Goal: Information Seeking & Learning: Understand process/instructions

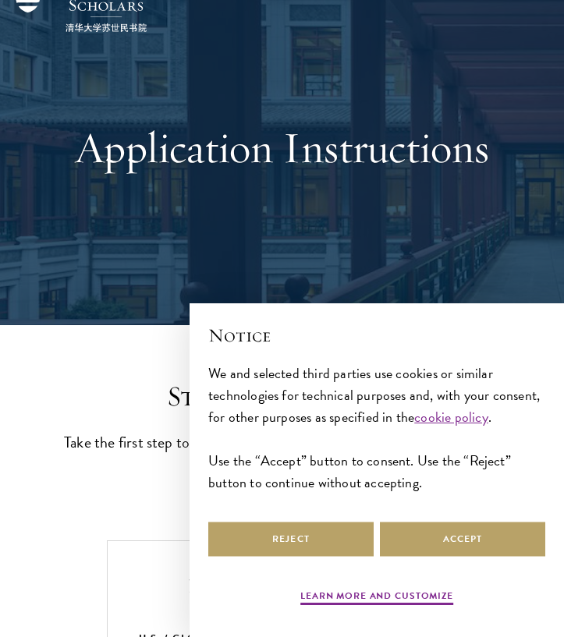
scroll to position [152, 0]
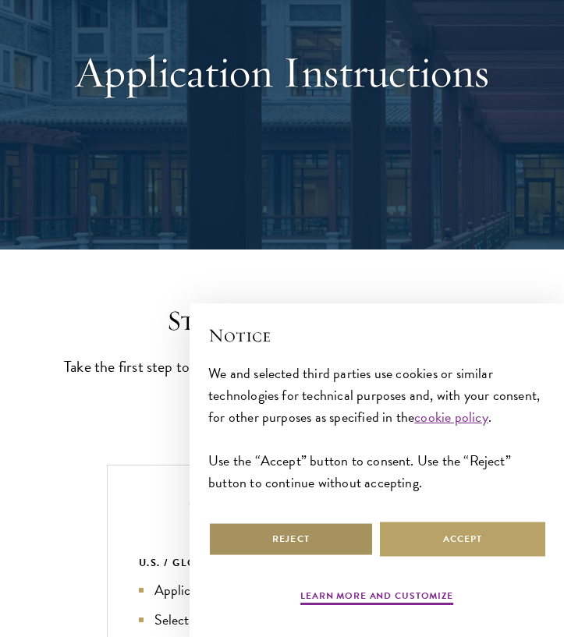
click at [277, 547] on button "Reject" at bounding box center [290, 539] width 165 height 35
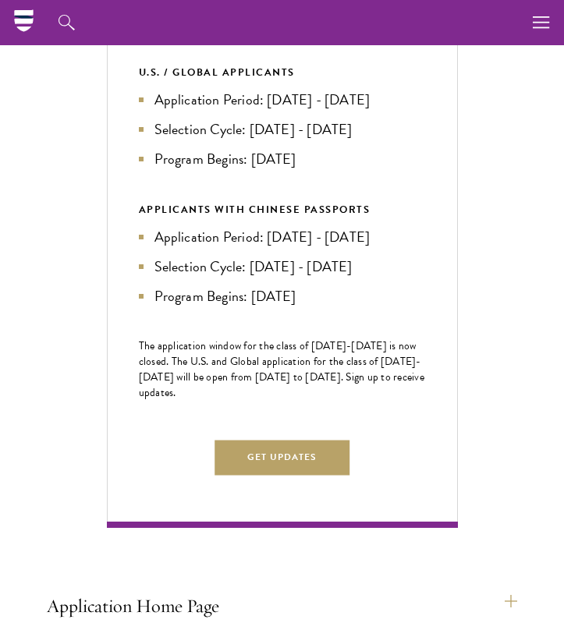
scroll to position [603, 0]
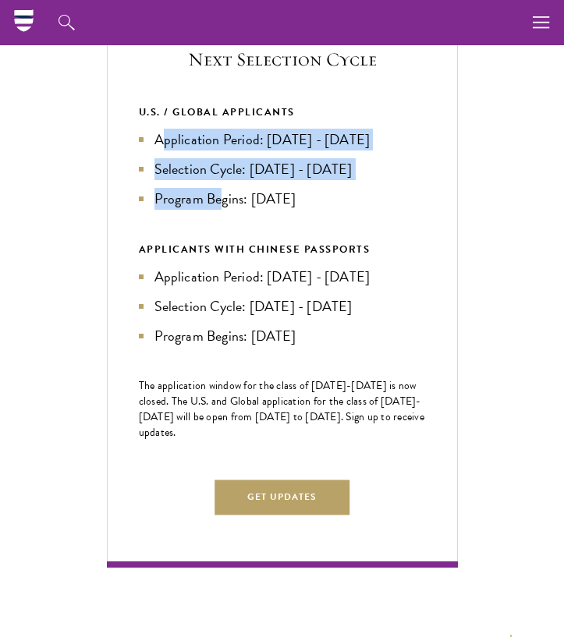
drag, startPoint x: 161, startPoint y: 135, endPoint x: 232, endPoint y: 222, distance: 112.5
click at [231, 221] on div "U.S. / GLOBAL APPLICANTS Application Period: Apr 2026 - Sep 2026 Selection Cycl…" at bounding box center [282, 225] width 287 height 243
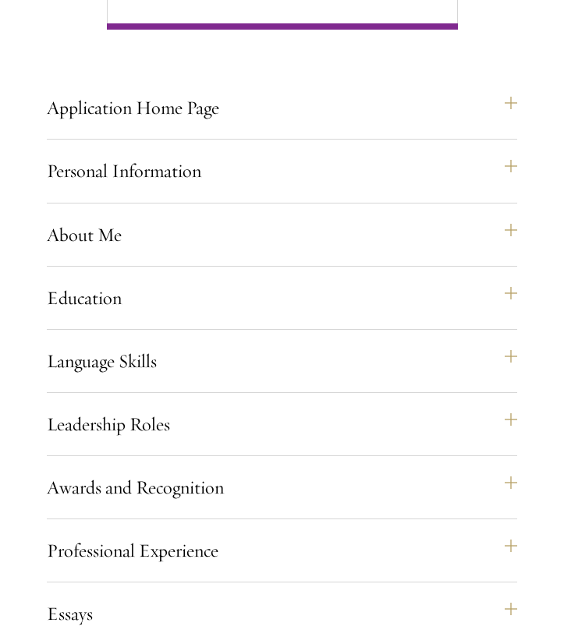
scroll to position [1145, 0]
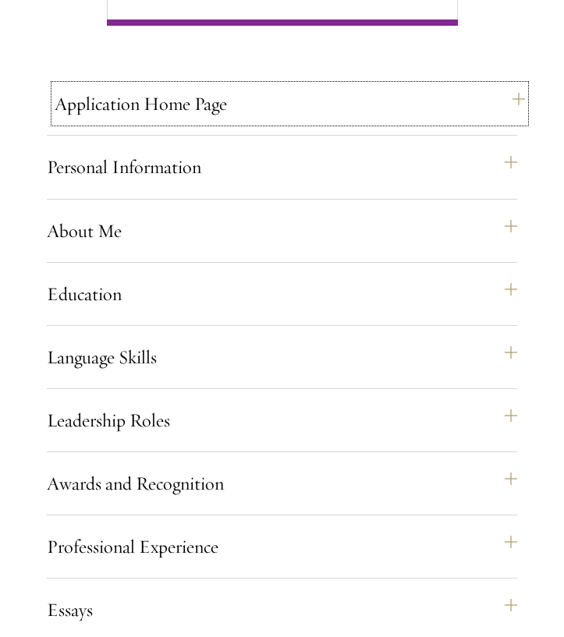
click at [167, 115] on button "Application Home Page" at bounding box center [290, 103] width 470 height 37
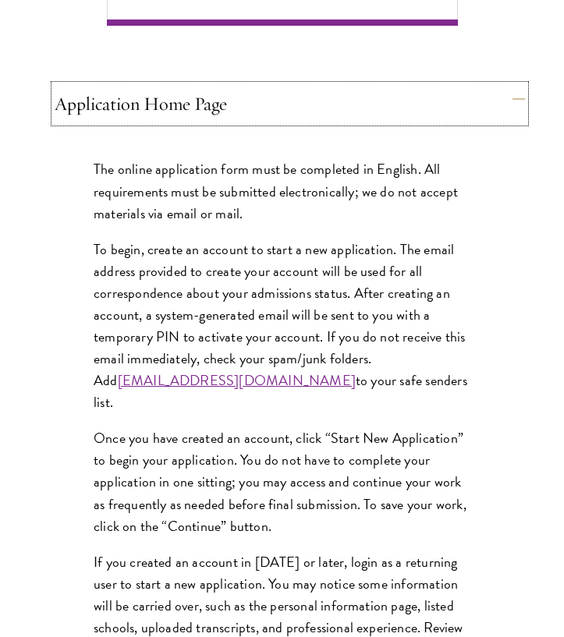
click at [193, 110] on button "Application Home Page" at bounding box center [290, 103] width 470 height 37
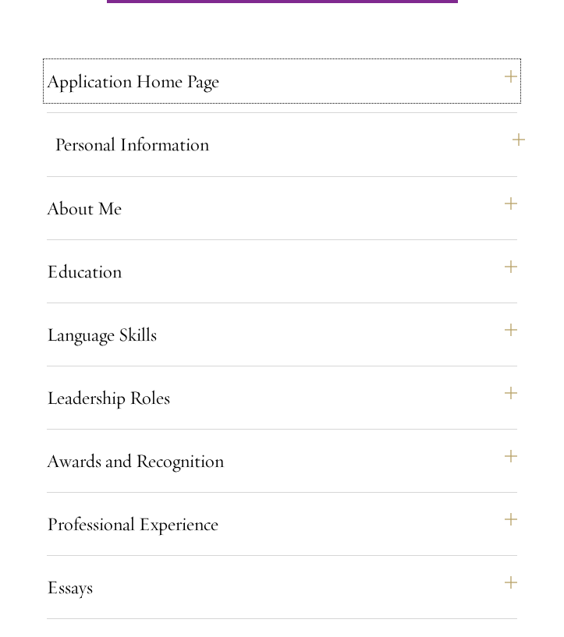
scroll to position [1178, 0]
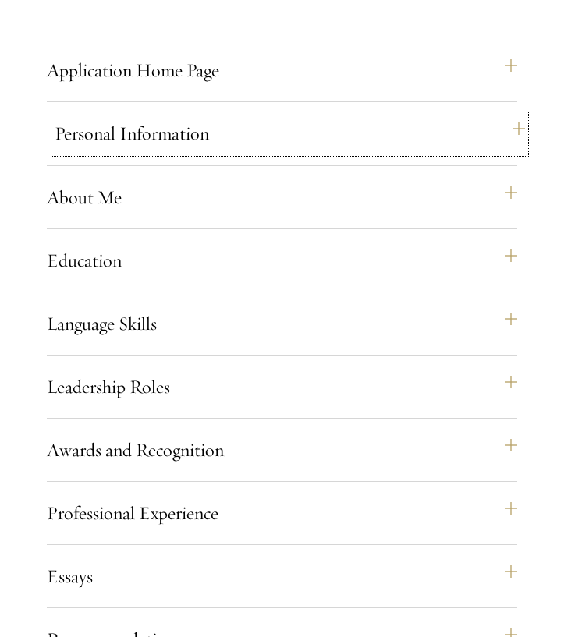
click at [146, 140] on button "Personal Information" at bounding box center [290, 133] width 470 height 37
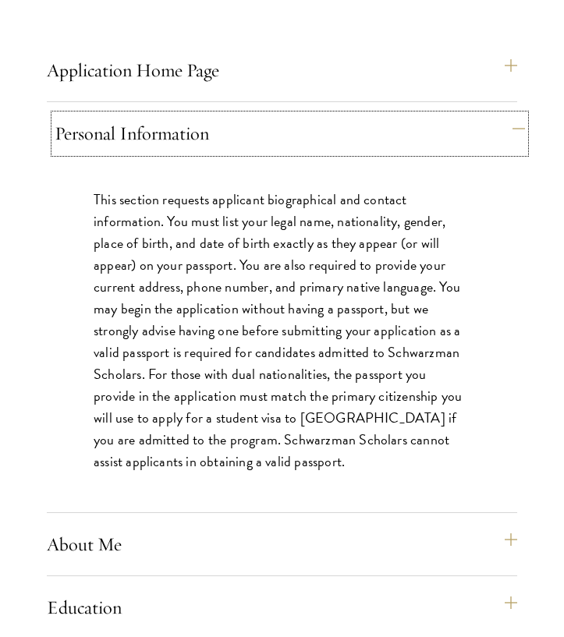
click at [159, 136] on button "Personal Information" at bounding box center [290, 133] width 470 height 37
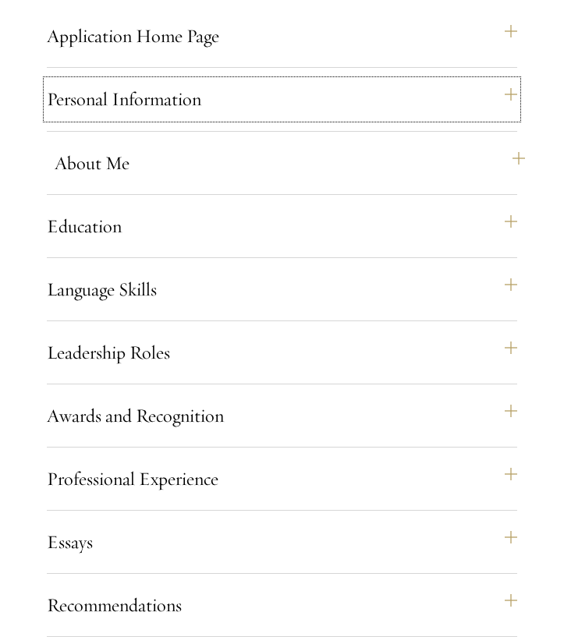
scroll to position [1216, 0]
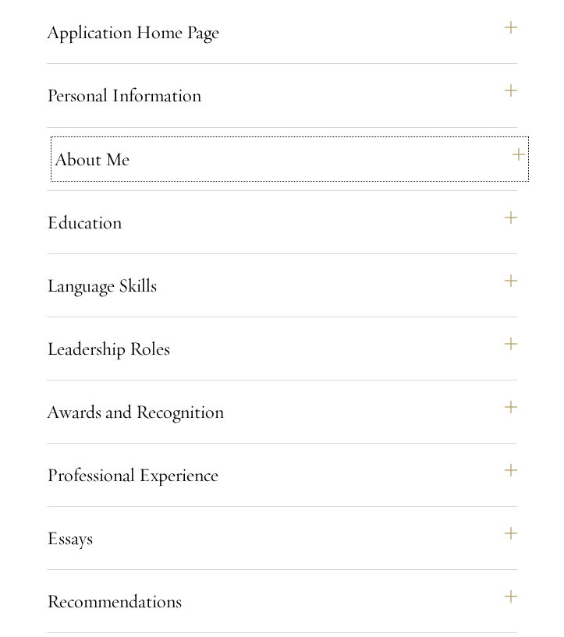
click at [112, 153] on button "About Me" at bounding box center [290, 158] width 470 height 37
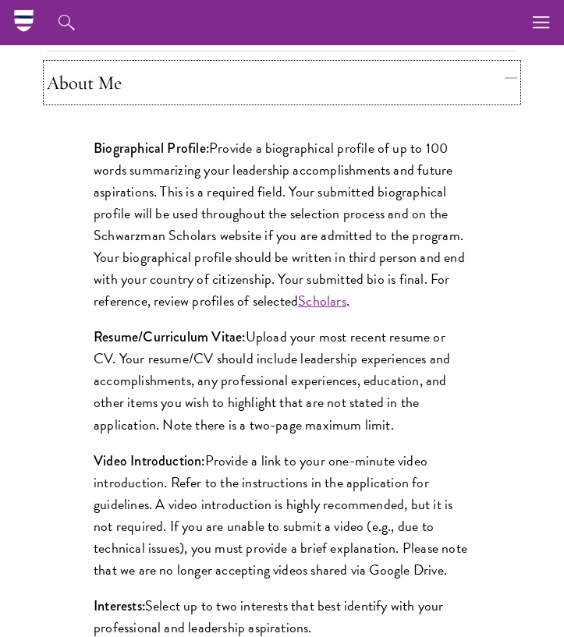
scroll to position [1257, 0]
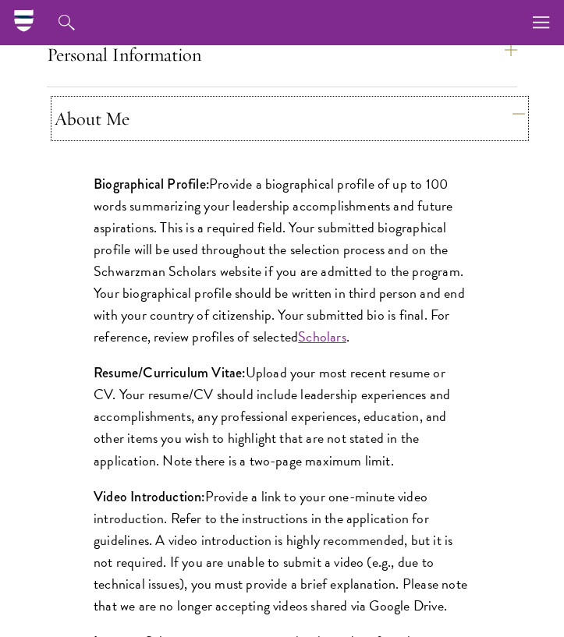
click at [156, 116] on button "About Me" at bounding box center [290, 118] width 470 height 37
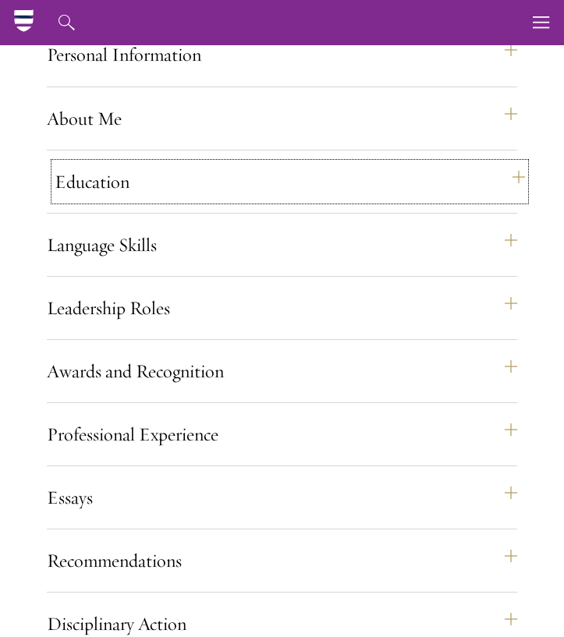
click at [90, 196] on button "Education" at bounding box center [290, 181] width 470 height 37
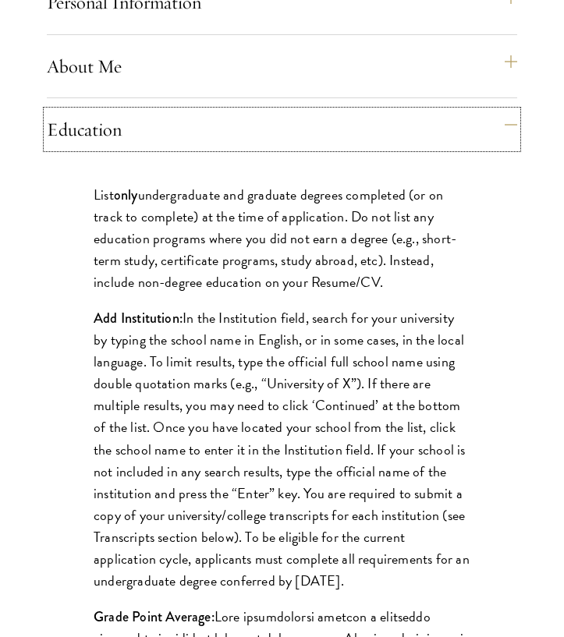
scroll to position [1310, 0]
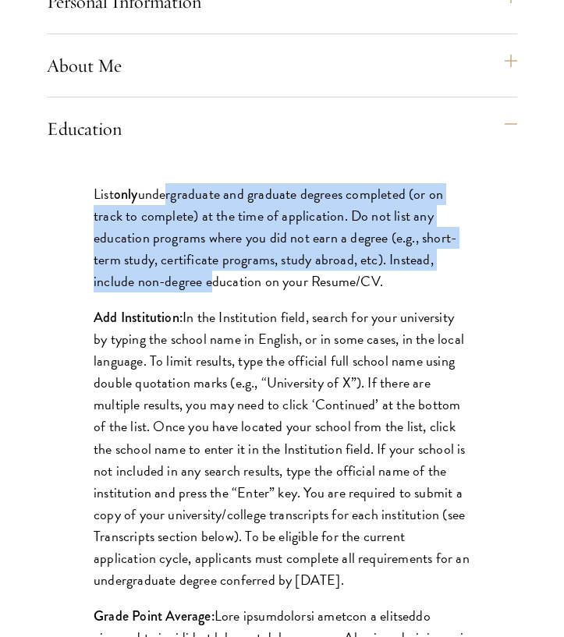
drag, startPoint x: 168, startPoint y: 202, endPoint x: 205, endPoint y: 271, distance: 78.5
click at [205, 271] on p "List only undergraduate and graduate degrees completed (or on track to complete…" at bounding box center [282, 237] width 377 height 109
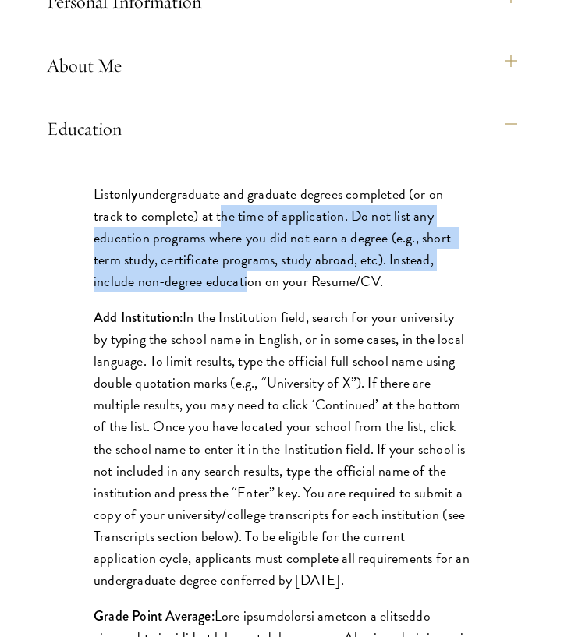
drag, startPoint x: 244, startPoint y: 271, endPoint x: 217, endPoint y: 212, distance: 65.2
click at [217, 212] on p "List only undergraduate and graduate degrees completed (or on track to complete…" at bounding box center [282, 237] width 377 height 109
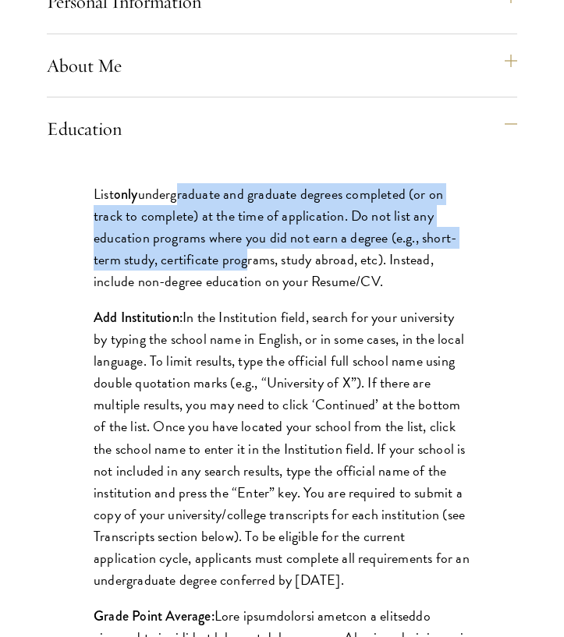
drag, startPoint x: 178, startPoint y: 197, endPoint x: 242, endPoint y: 254, distance: 85.6
click at [242, 253] on p "List only undergraduate and graduate degrees completed (or on track to complete…" at bounding box center [282, 237] width 377 height 109
click at [242, 254] on p "List only undergraduate and graduate degrees completed (or on track to complete…" at bounding box center [282, 237] width 377 height 109
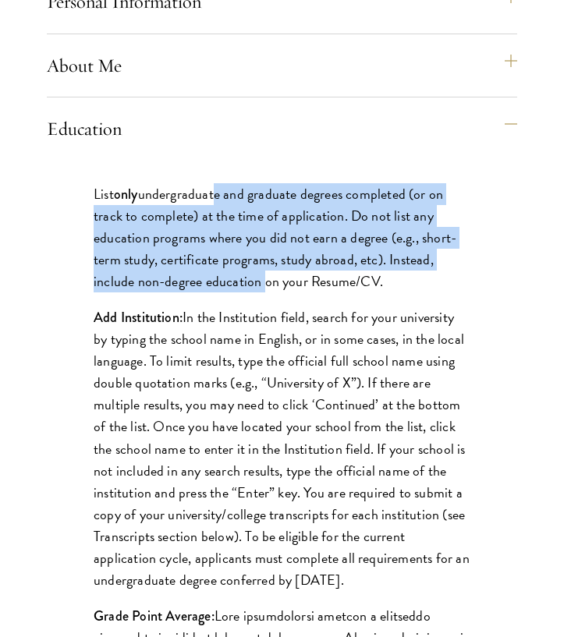
drag, startPoint x: 259, startPoint y: 274, endPoint x: 216, endPoint y: 202, distance: 83.6
click at [216, 202] on p "List only undergraduate and graduate degrees completed (or on track to complete…" at bounding box center [282, 237] width 377 height 109
drag, startPoint x: 197, startPoint y: 197, endPoint x: 253, endPoint y: 289, distance: 107.8
click at [253, 289] on p "List only undergraduate and graduate degrees completed (or on track to complete…" at bounding box center [282, 237] width 377 height 109
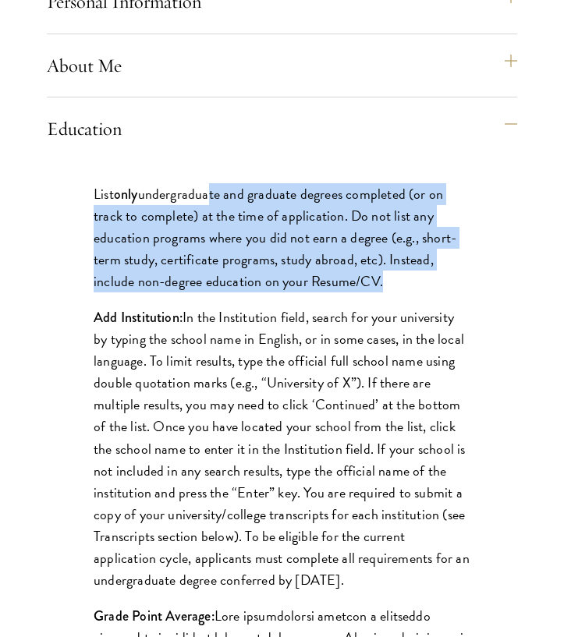
drag, startPoint x: 320, startPoint y: 293, endPoint x: 208, endPoint y: 204, distance: 143.1
click at [208, 204] on p "List only undergraduate and graduate degrees completed (or on track to complete…" at bounding box center [282, 237] width 377 height 109
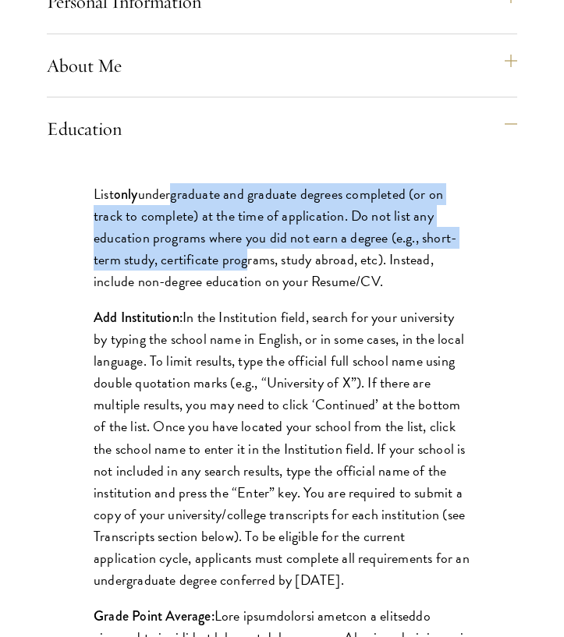
drag, startPoint x: 172, startPoint y: 196, endPoint x: 243, endPoint y: 270, distance: 101.5
click at [243, 270] on p "List only undergraduate and graduate degrees completed (or on track to complete…" at bounding box center [282, 237] width 377 height 109
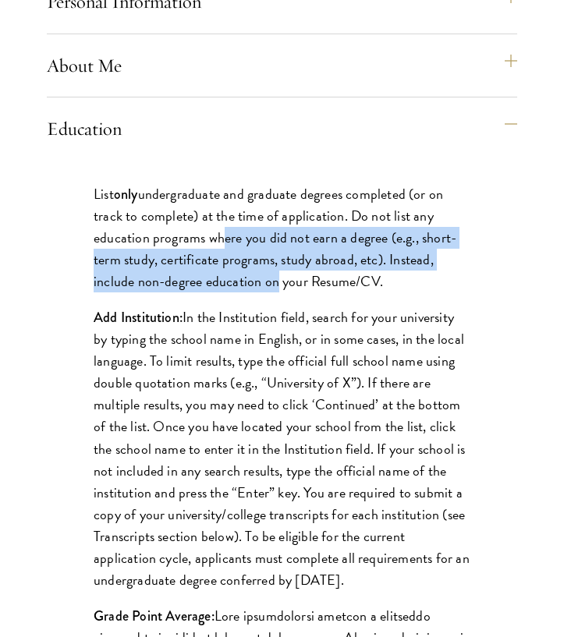
drag, startPoint x: 268, startPoint y: 278, endPoint x: 215, endPoint y: 230, distance: 71.2
click at [215, 230] on p "List only undergraduate and graduate degrees completed (or on track to complete…" at bounding box center [282, 237] width 377 height 109
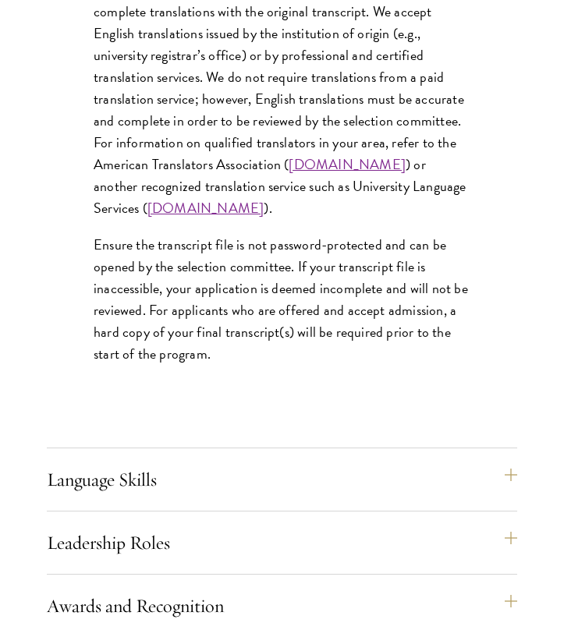
scroll to position [2707, 0]
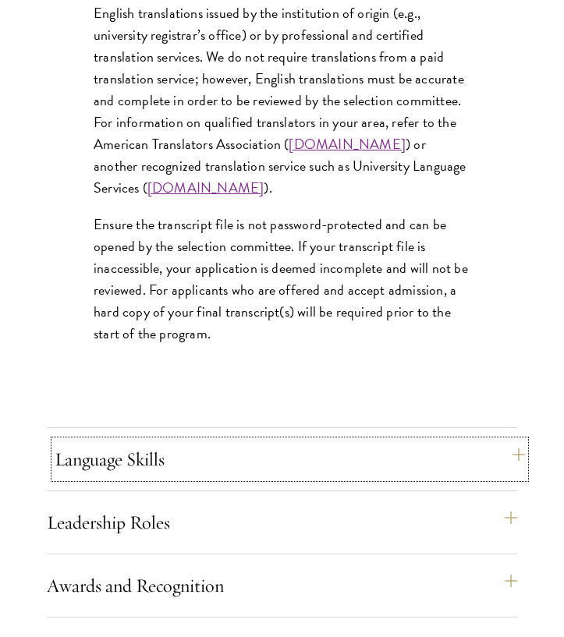
click at [187, 455] on button "Language Skills" at bounding box center [290, 459] width 470 height 37
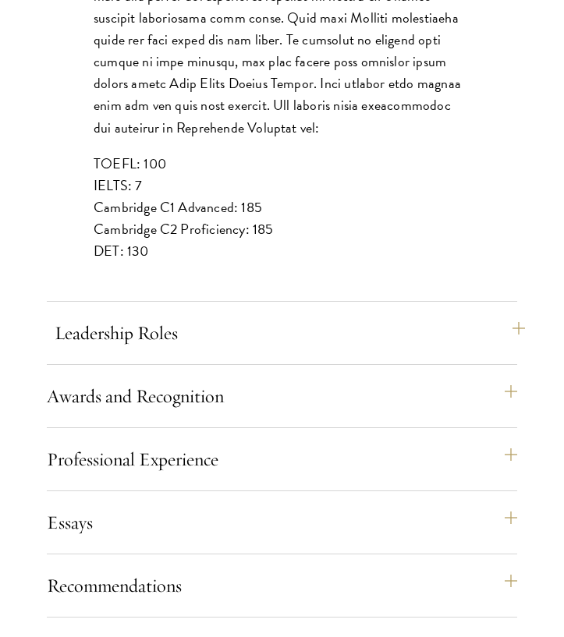
scroll to position [1951, 0]
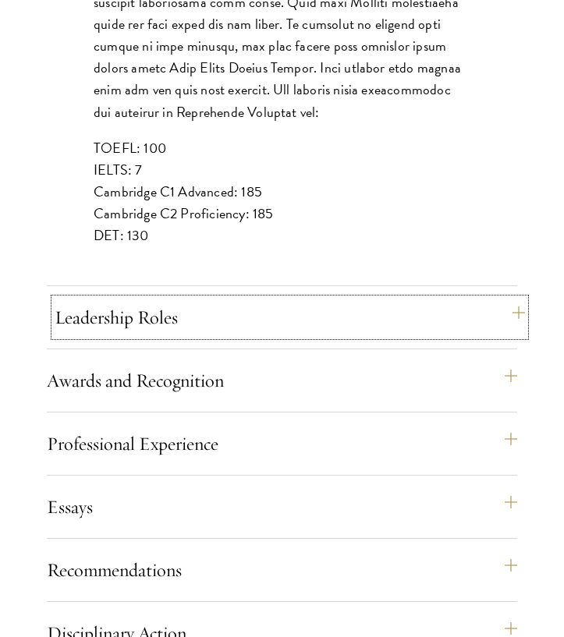
click at [203, 319] on button "Leadership Roles" at bounding box center [290, 317] width 470 height 37
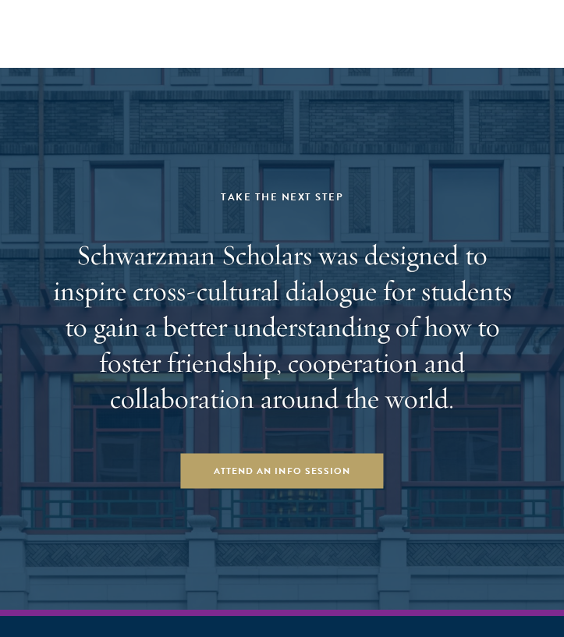
scroll to position [3107, 0]
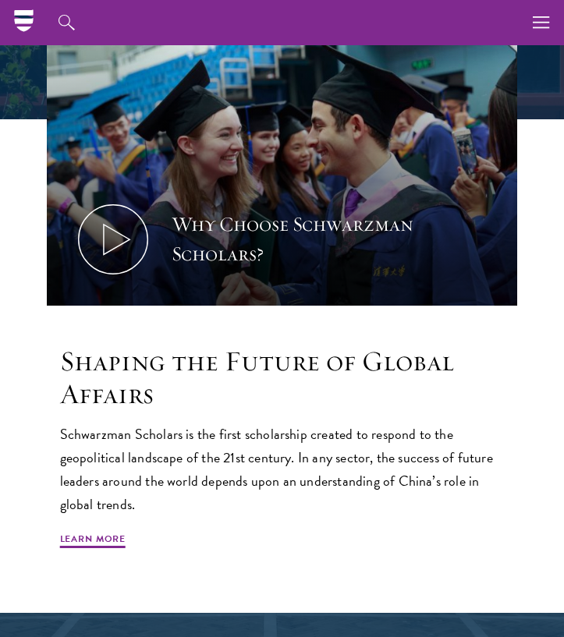
scroll to position [529, 0]
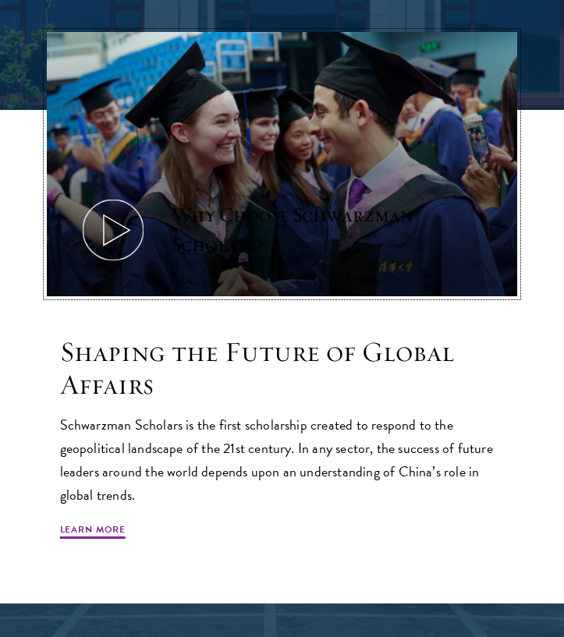
click at [102, 236] on icon at bounding box center [113, 230] width 70 height 70
